Goal: Use online tool/utility: Utilize a website feature to perform a specific function

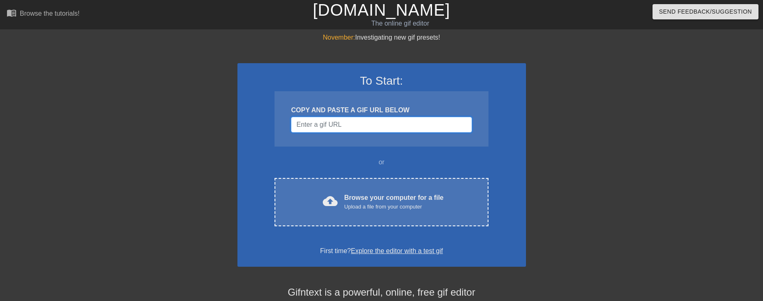
drag, startPoint x: 0, startPoint y: 0, endPoint x: 331, endPoint y: 127, distance: 354.1
click at [331, 127] on input "Username" at bounding box center [381, 125] width 181 height 16
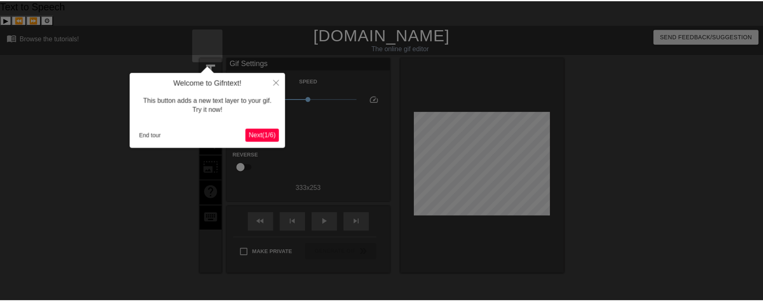
scroll to position [20, 0]
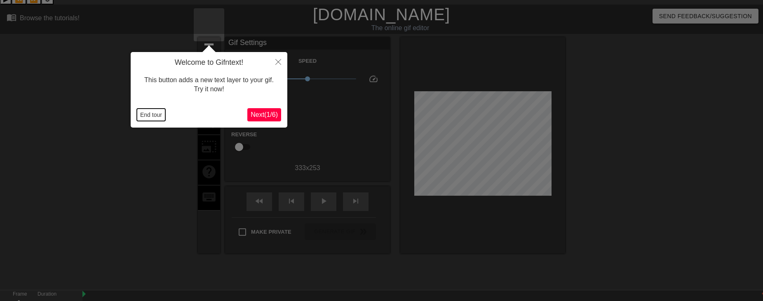
click at [152, 113] on button "End tour" at bounding box center [151, 114] width 28 height 12
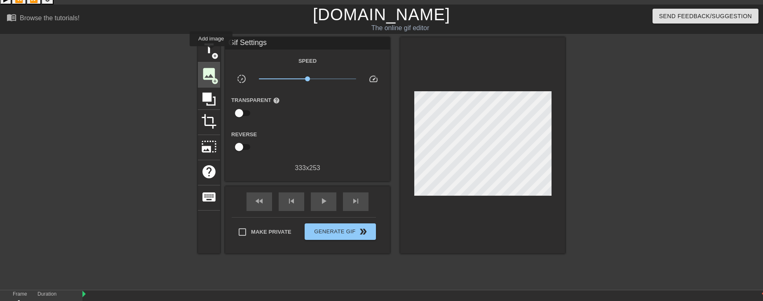
click at [211, 66] on span "image" at bounding box center [209, 74] width 16 height 16
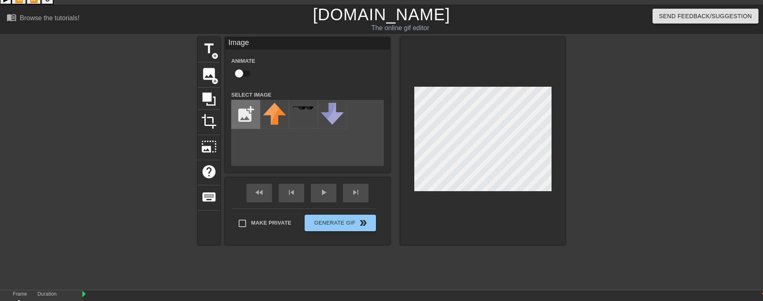
click at [242, 100] on input "file" at bounding box center [246, 114] width 28 height 28
type input "C:\fakepath\preds.png"
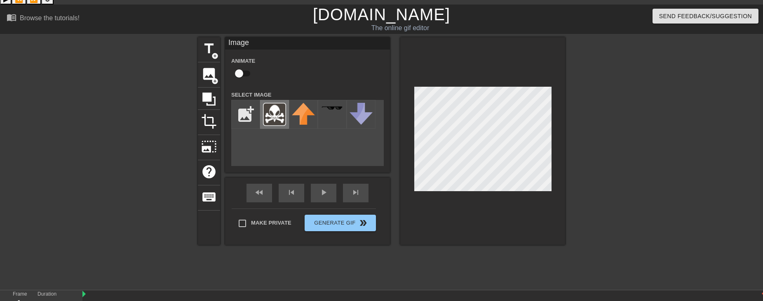
click at [273, 103] on img at bounding box center [274, 114] width 23 height 23
click at [515, 177] on div at bounding box center [482, 140] width 165 height 207
click at [210, 41] on span "title" at bounding box center [209, 49] width 16 height 16
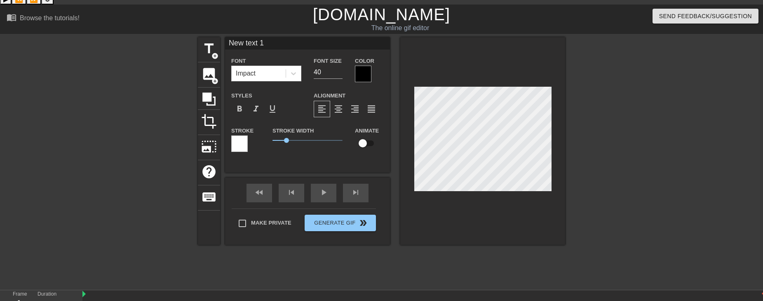
click at [362, 66] on div at bounding box center [363, 74] width 16 height 16
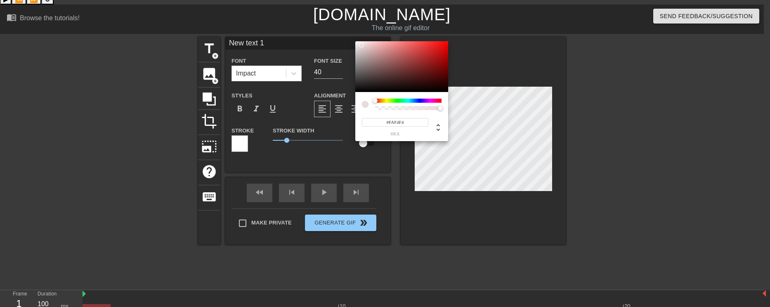
type input "#FFFFFF"
drag, startPoint x: 362, startPoint y: 45, endPoint x: 338, endPoint y: 32, distance: 26.8
click at [338, 33] on div "#FFFFFF hex" at bounding box center [385, 153] width 770 height 307
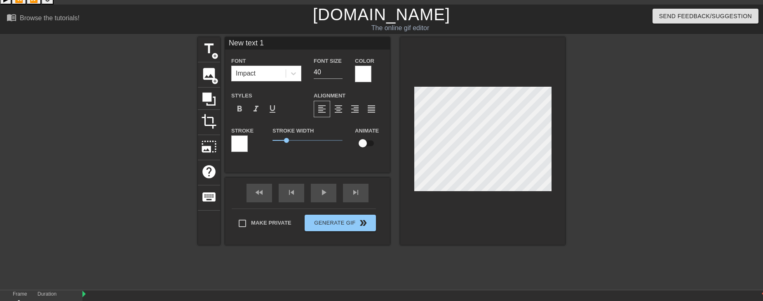
click at [241, 135] on div at bounding box center [239, 143] width 16 height 16
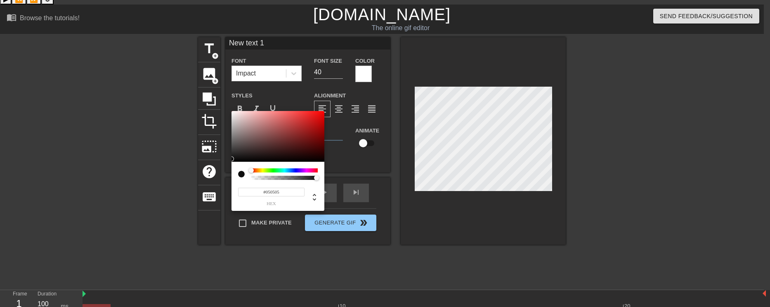
type input "#000000"
drag, startPoint x: 239, startPoint y: 152, endPoint x: 215, endPoint y: 181, distance: 37.8
click at [215, 181] on div "#000000 hex" at bounding box center [385, 153] width 770 height 307
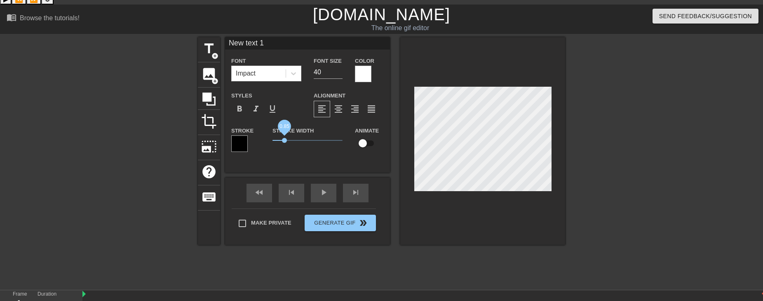
click at [285, 138] on span "0.85" at bounding box center [284, 140] width 5 height 5
type input "W"
type textarea "W"
type input "Wh"
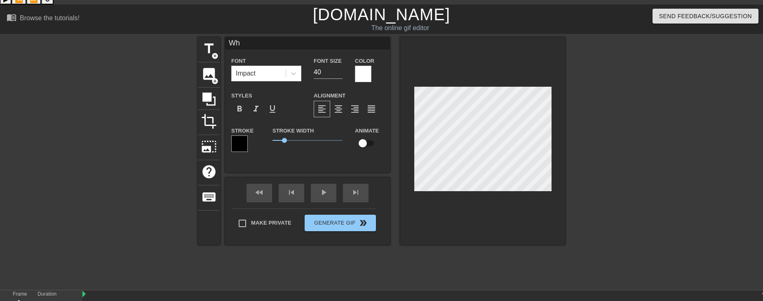
type textarea "Whe"
type input "When"
type textarea "When"
type input "When"
type textarea "When"
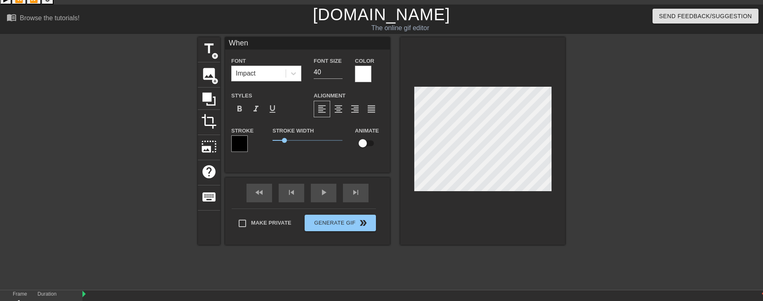
type input "When y"
type textarea "When y"
type input "When yo"
type textarea "When yo"
type input "When you"
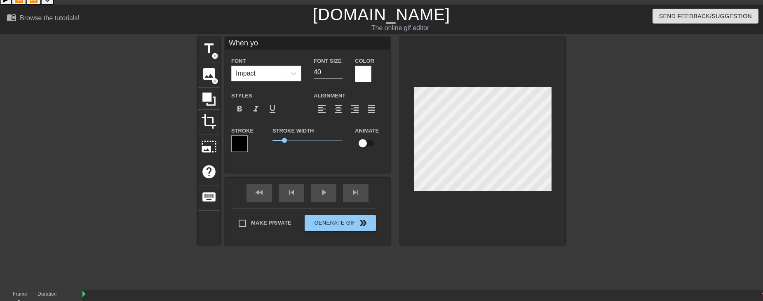
type textarea "When you"
type input "When you"
type textarea "When you"
type input "When you h"
type textarea "When you ha"
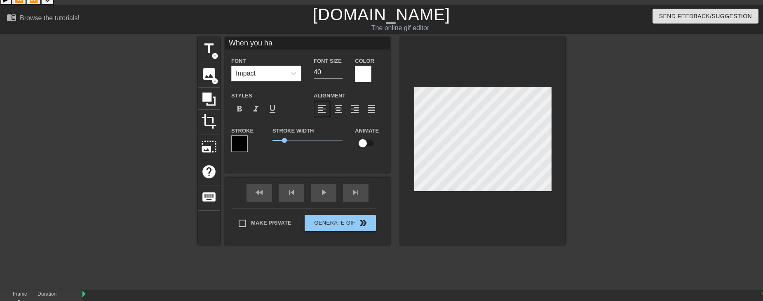
type input "When you hav"
type textarea "When you hav"
type input "When you have"
type textarea "When you have"
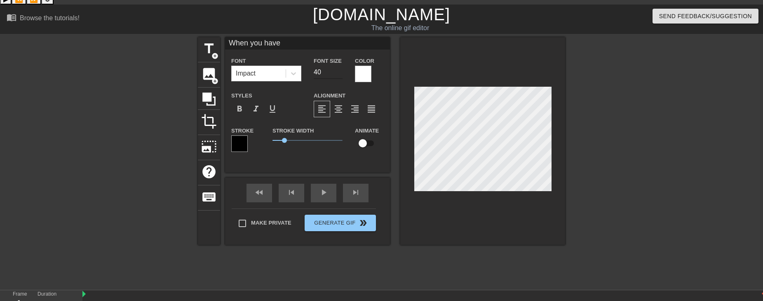
click at [324, 66] on input "40" at bounding box center [328, 72] width 29 height 13
type input "30"
type input "When you have"
type textarea "When you have"
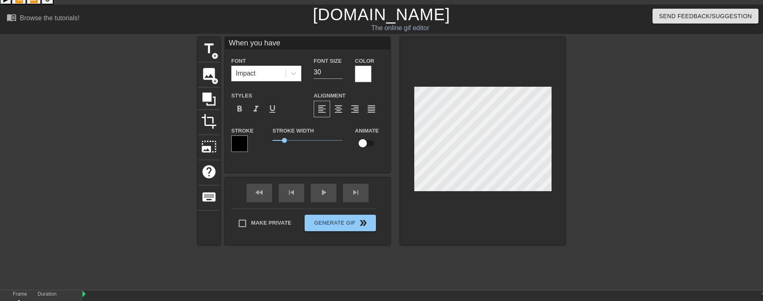
type input "When you have"
type textarea "When you have"
type input "When you have o"
type textarea "When you have o"
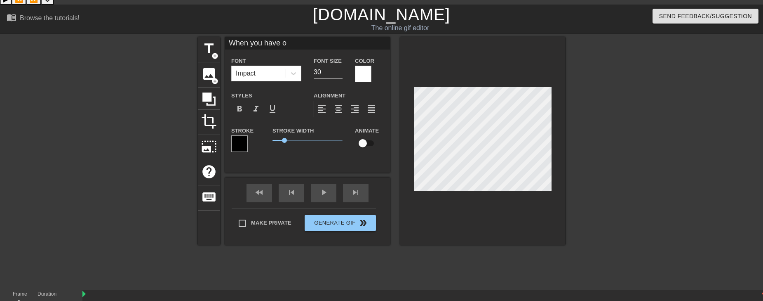
type input "When you have on"
type textarea "When you have on"
type input "When you have on"
type textarea "When you have on"
type input "When you have on y"
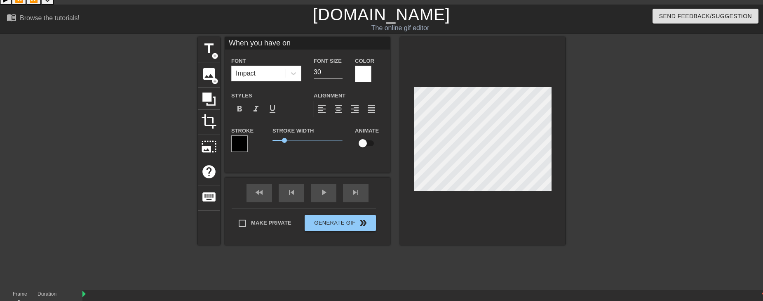
type textarea "When you have on y"
type input "When you have on yo"
type textarea "When you have on yo"
type input "When you have on you"
type textarea "When you have on you"
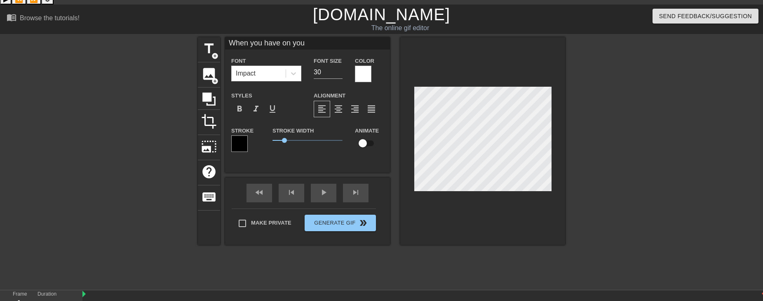
type input "When you have on your"
type textarea "When you have on your"
type input "When you have on your"
type textarea "When you have on your"
type input "When you have on your b"
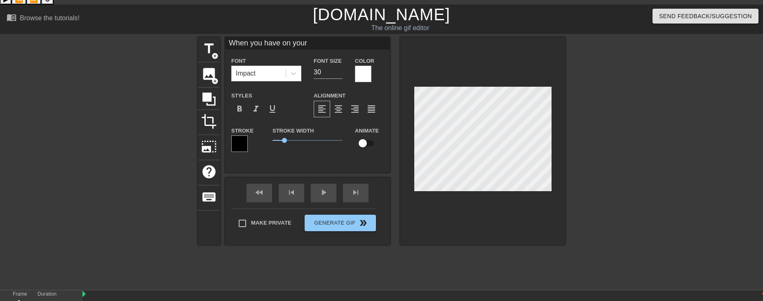
type textarea "When you have on your b"
type input "When you have on your bo"
type textarea "When you have on your bo"
type input "When you have on your boa"
type textarea "When you have on your boa"
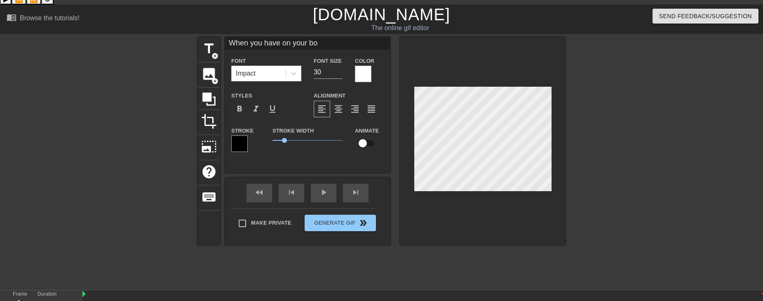
scroll to position [2, 2]
type input "When you have on your boar"
type textarea "When you have on your boar"
type input "When you have on your board"
type textarea "When you have on your board"
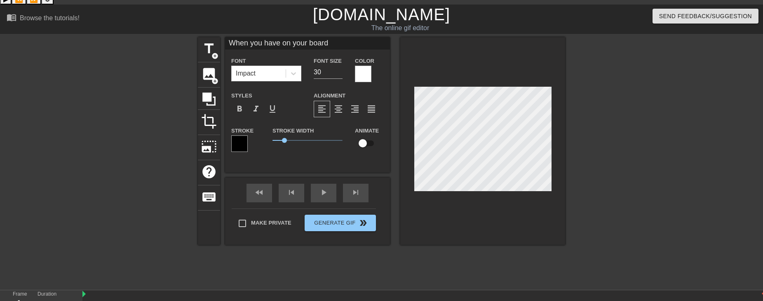
type input "When you hav"
type textarea "When you hav"
type input "When you have"
type textarea "When you have"
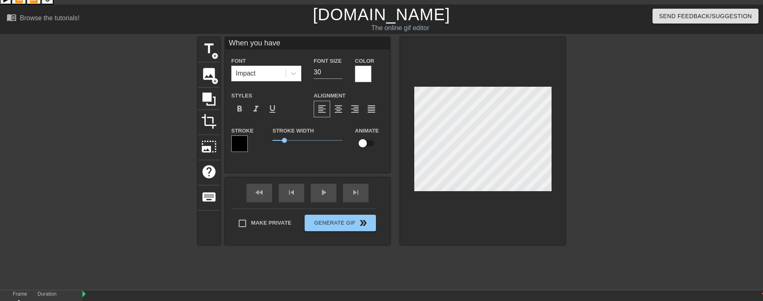
scroll to position [1, 1]
type textarea "When you drop"
type input "When you drop"
type textarea "When you drop"
type input "When you drop a"
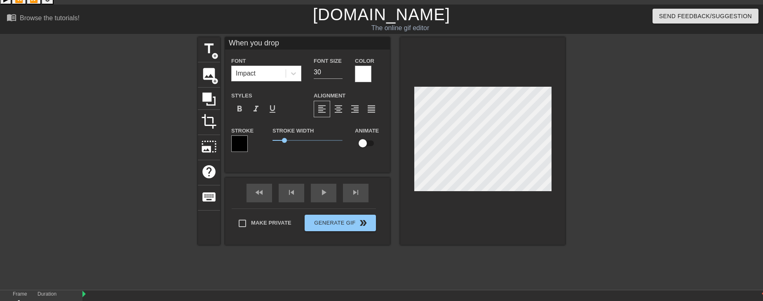
type textarea "When you drop a"
type input "When you drop at"
type textarea "When you drop at"
type input "When you drop a"
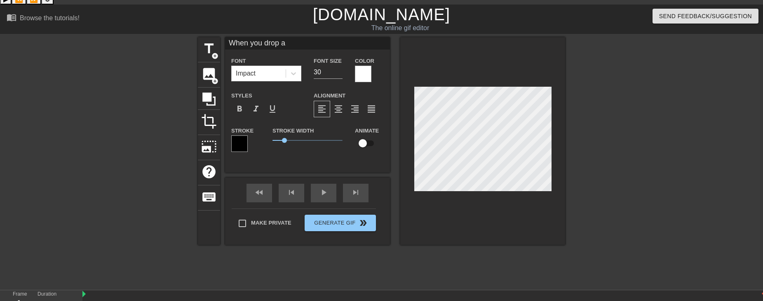
type textarea "When you drop a"
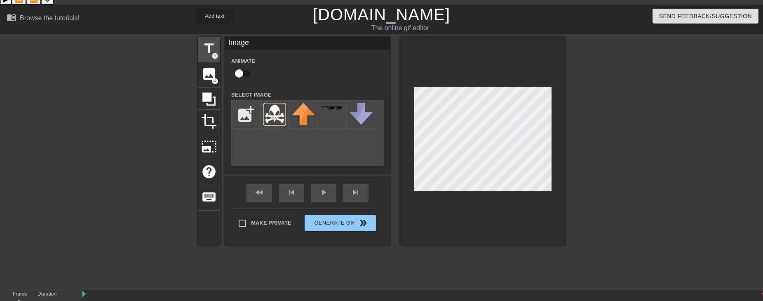
click at [214, 52] on span "add_circle" at bounding box center [215, 55] width 7 height 7
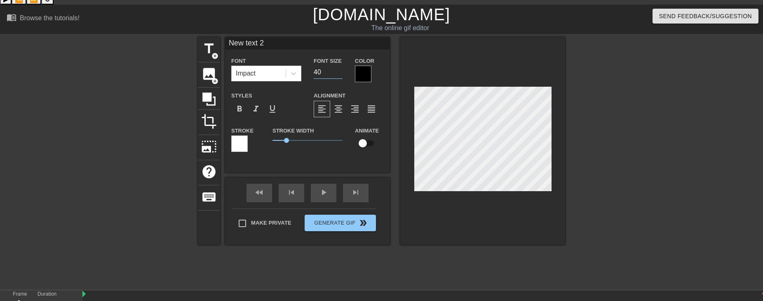
drag, startPoint x: 317, startPoint y: 46, endPoint x: 307, endPoint y: 46, distance: 9.9
click at [307, 56] on div "Font Impact Font Size 40 Color" at bounding box center [307, 69] width 165 height 27
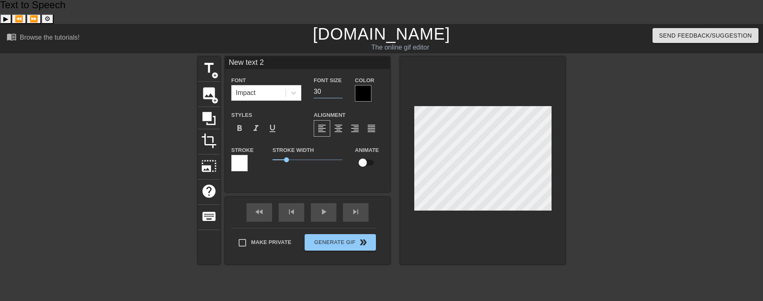
scroll to position [0, 0]
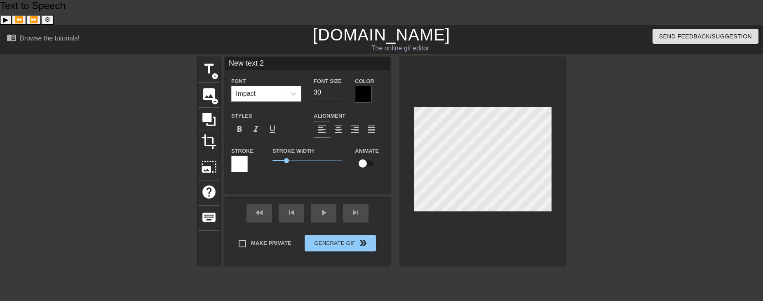
type input "30"
click at [365, 86] on div at bounding box center [363, 94] width 16 height 16
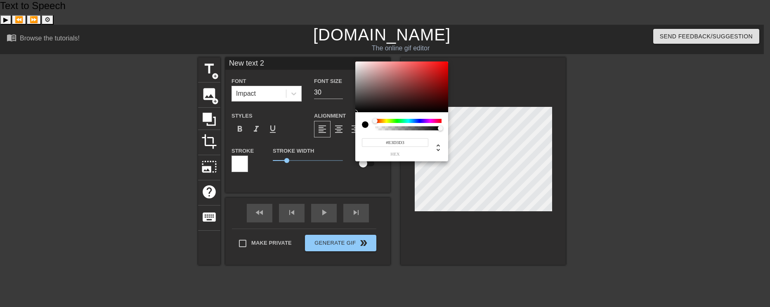
type input "#FFFFFF"
drag, startPoint x: 363, startPoint y: 70, endPoint x: 339, endPoint y: 50, distance: 31.3
click at [339, 50] on div "#FFFFFF hex" at bounding box center [385, 153] width 770 height 307
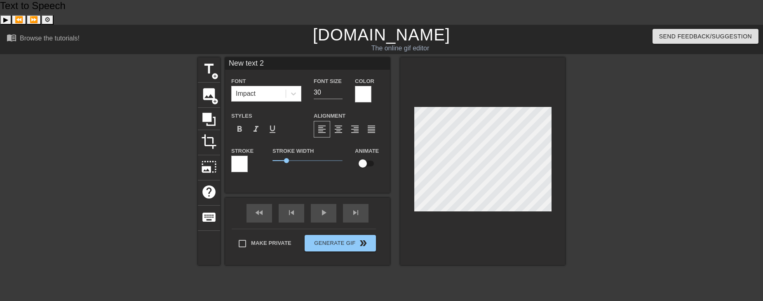
type input "a"
type textarea "a"
type input "an"
type textarea "an"
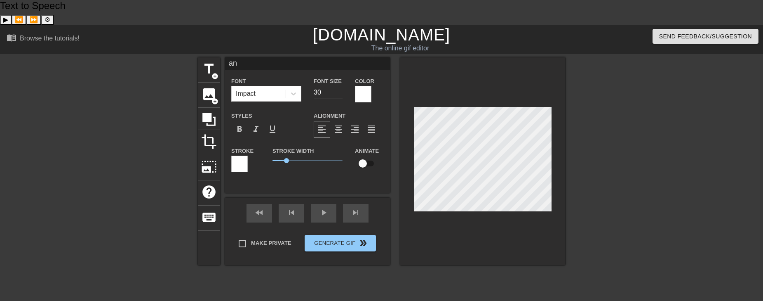
type input "and"
type textarea "and"
type input "and"
type textarea "and"
type input "and I"
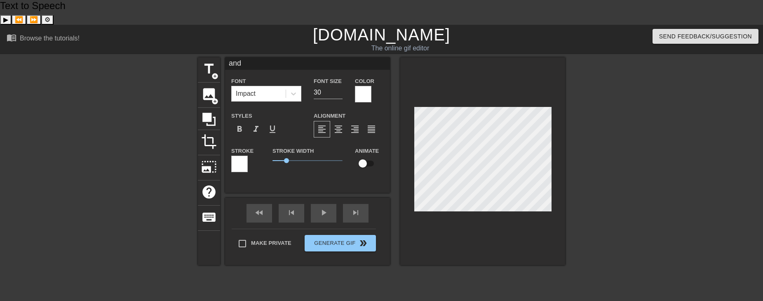
type textarea "and I"
type input "and I"
type textarea "and I"
type input "and I h"
type textarea "and I h"
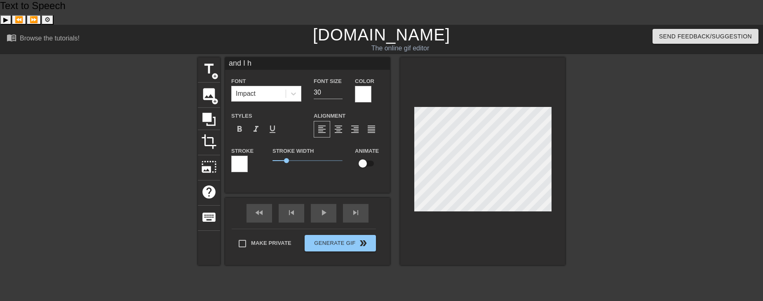
type input "and I ha"
type textarea "and I ha"
type input "and I hav"
type textarea "and I hav"
type input "and I have"
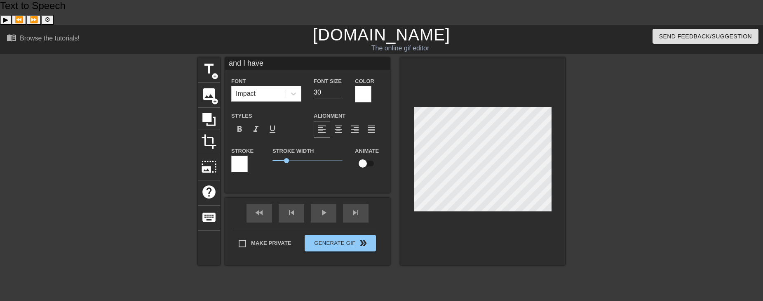
scroll to position [1, 2]
type textarea "and I have"
click at [244, 155] on div at bounding box center [239, 163] width 16 height 16
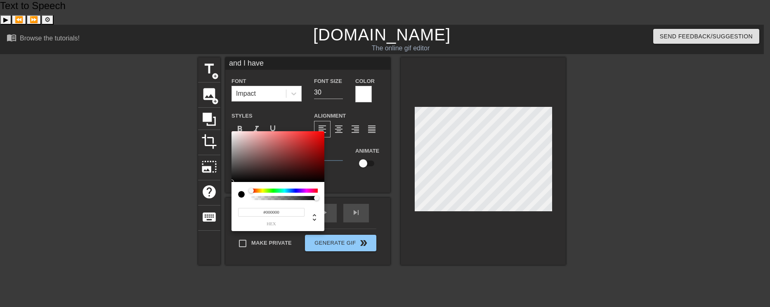
type input "#000000"
drag, startPoint x: 235, startPoint y: 184, endPoint x: 227, endPoint y: 192, distance: 11.7
click at [227, 192] on div "#000000 hex" at bounding box center [385, 153] width 770 height 307
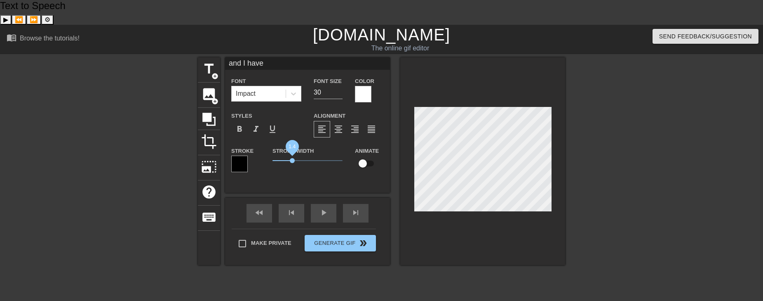
click at [292, 155] on span "1.4" at bounding box center [308, 160] width 70 height 10
click at [212, 86] on span "image" at bounding box center [209, 94] width 16 height 16
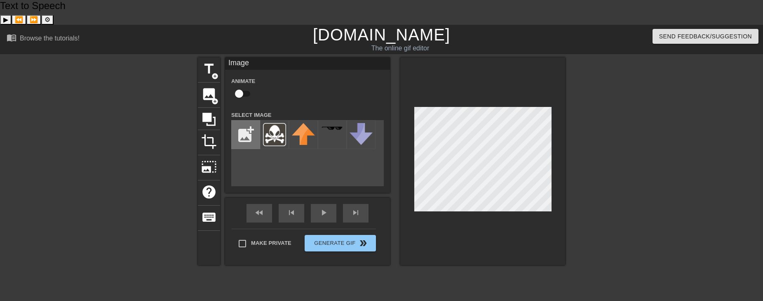
click at [244, 120] on input "file" at bounding box center [246, 134] width 28 height 28
type input "C:\fakepath\black vulture.png"
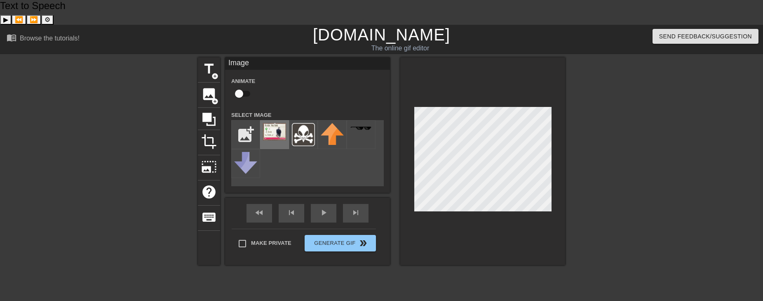
click at [273, 123] on img at bounding box center [274, 131] width 23 height 17
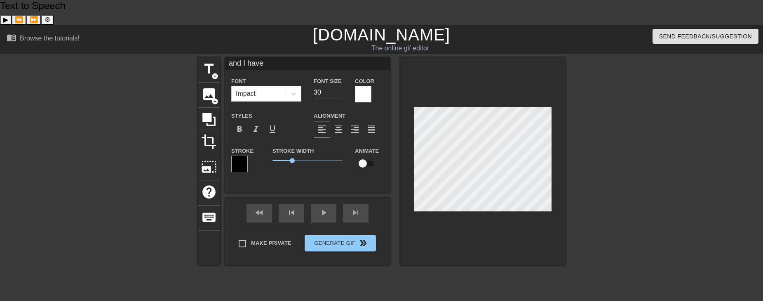
type textarea "and I have"
type input "and I have"
type textarea "and I have"
type input "and I have"
type textarea "and I have"
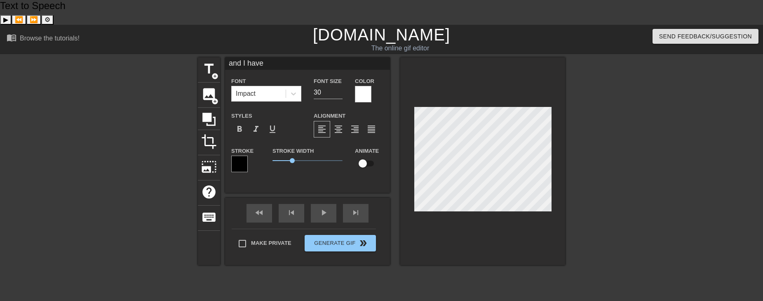
type input "and I have"
type textarea "and I have"
type input "and I have"
type textarea "and I have"
type input "and I have"
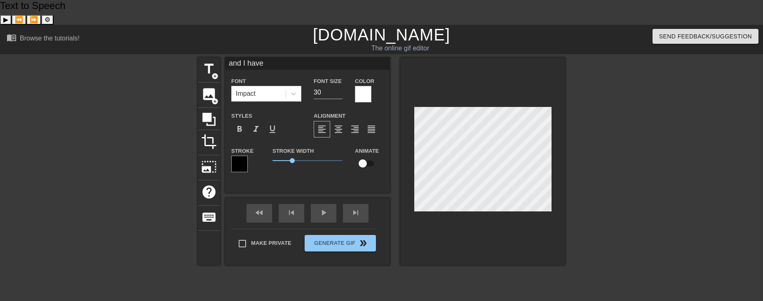
type textarea "and I have"
type input "and I have"
type textarea "and I have"
type input "and I have"
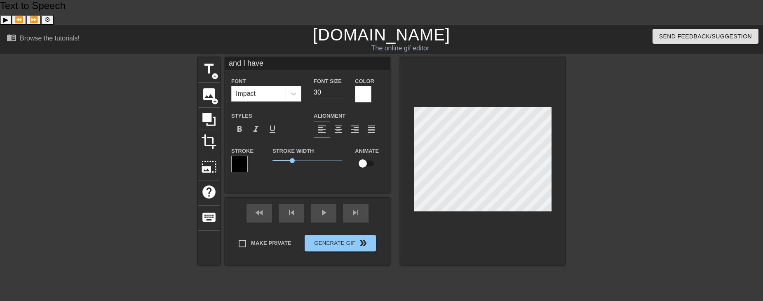
type textarea "and I have"
type input "and I have"
type textarea "and I have"
type input "and I have"
type textarea "and I have"
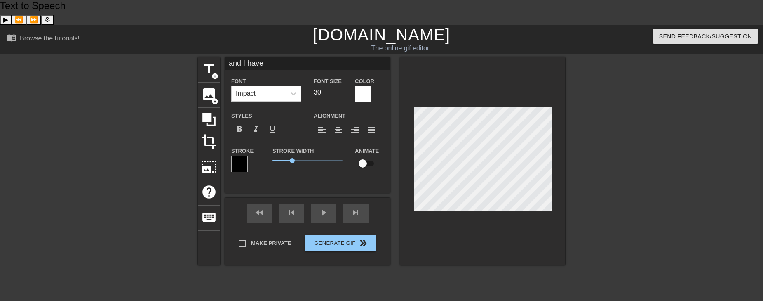
type input "and I have i"
type textarea "and I have i"
type input "and I have in"
type textarea "and I have in"
type input "and I have in"
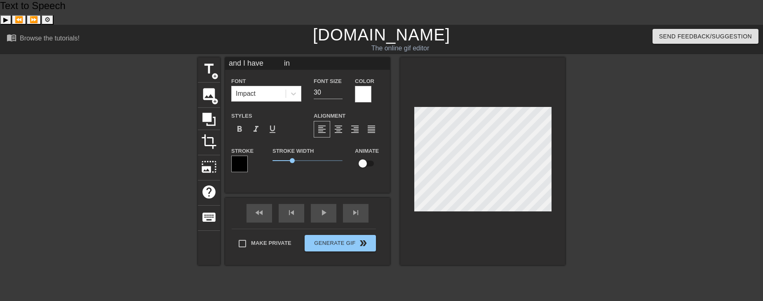
type textarea "and I have in"
type input "and I have in m"
type textarea "and I have in m"
type input "and I have in my"
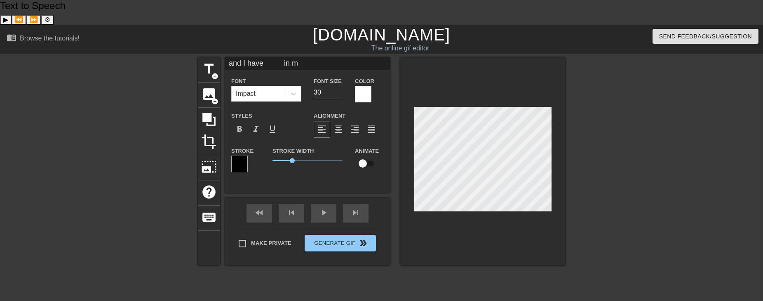
type textarea "and I have in my"
type input "and I have in my"
type textarea "and I have in my"
type input "and I have in my h"
type textarea "and I have in my h"
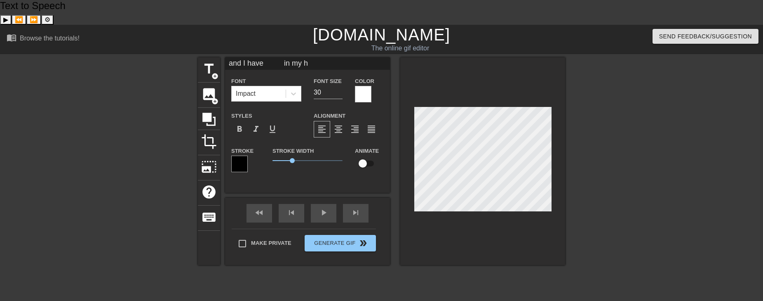
type input "and I have in my ha"
type textarea "and I have in my han"
type input "and I have in my hand"
type textarea "and I have in my hand"
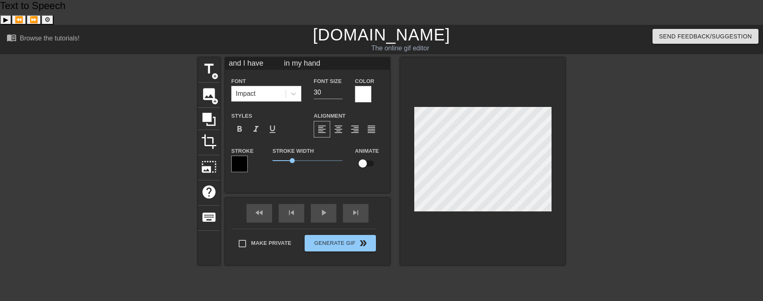
type input "and I have in my hand."
type textarea "and I have in my hand."
type input "and I have in my hand."
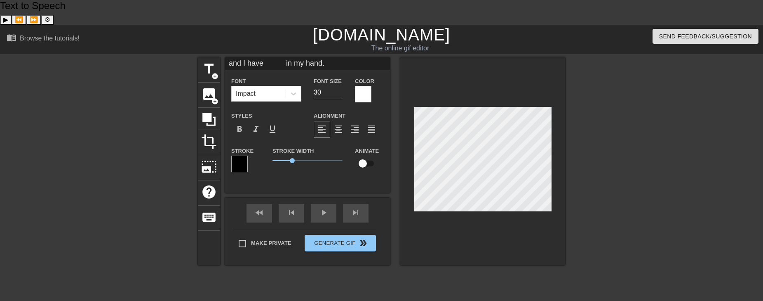
type textarea "and I have in my hand."
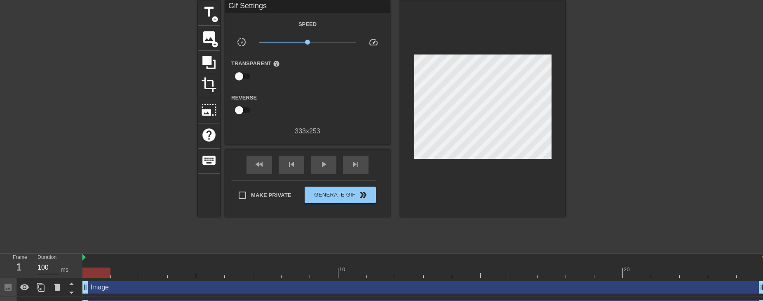
scroll to position [85, 0]
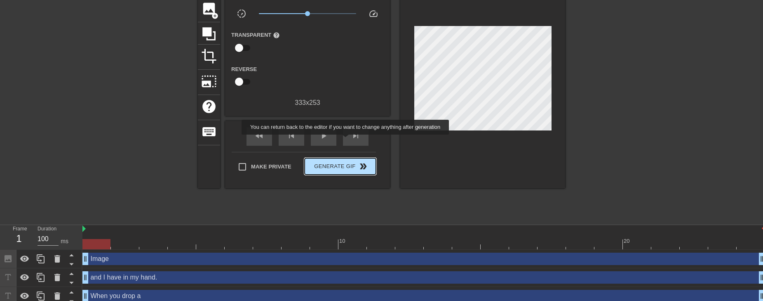
click at [346, 161] on span "Generate Gif double_arrow" at bounding box center [340, 166] width 65 height 10
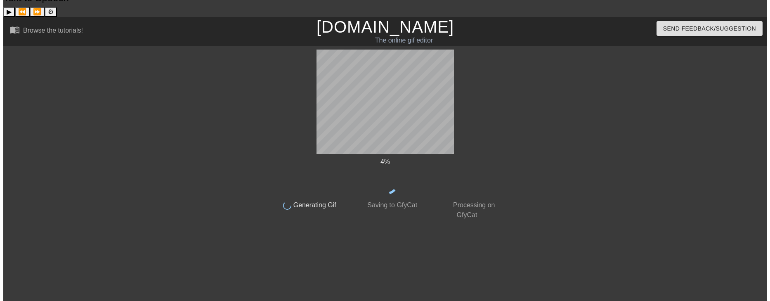
scroll to position [0, 0]
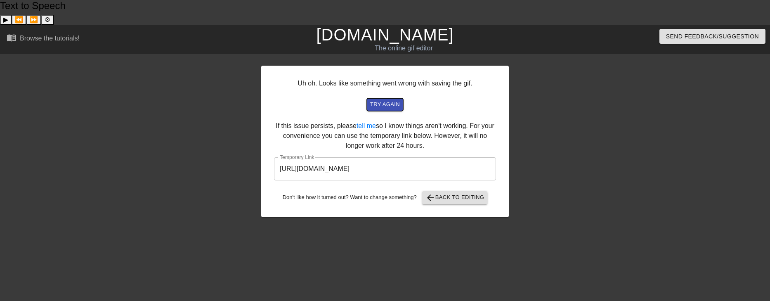
click at [393, 100] on span "try again" at bounding box center [385, 104] width 30 height 9
click at [407, 157] on input "[URL][DOMAIN_NAME]" at bounding box center [385, 168] width 222 height 23
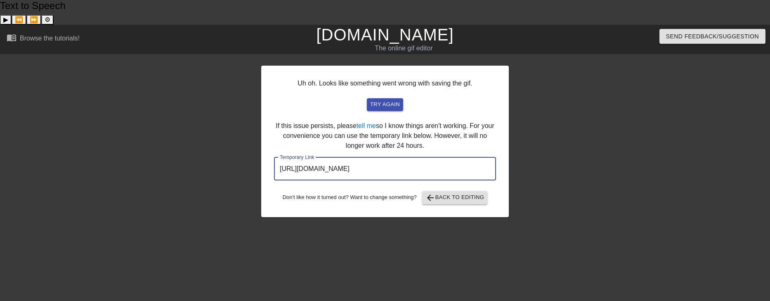
drag, startPoint x: 450, startPoint y: 143, endPoint x: 279, endPoint y: 144, distance: 171.1
click at [279, 157] on input "[URL][DOMAIN_NAME]" at bounding box center [385, 168] width 222 height 23
